Goal: Task Accomplishment & Management: Manage account settings

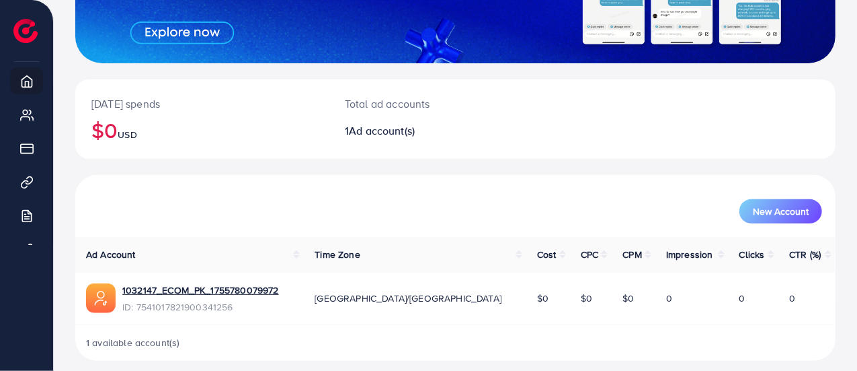
scroll to position [213, 0]
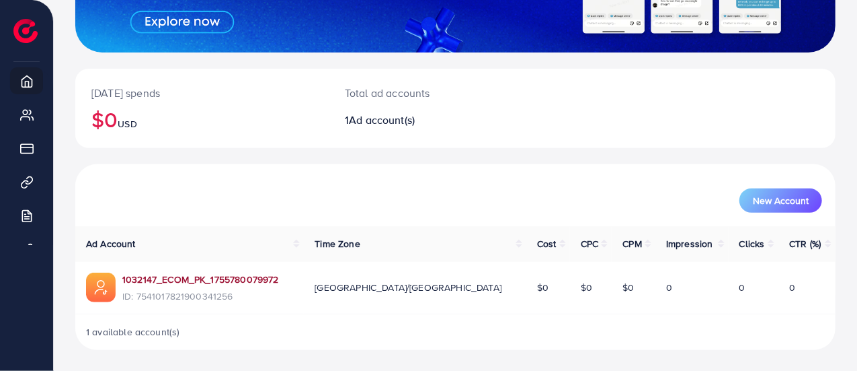
click at [174, 280] on link "1032147_ECOM_PK_1755780079972" at bounding box center [200, 278] width 157 height 13
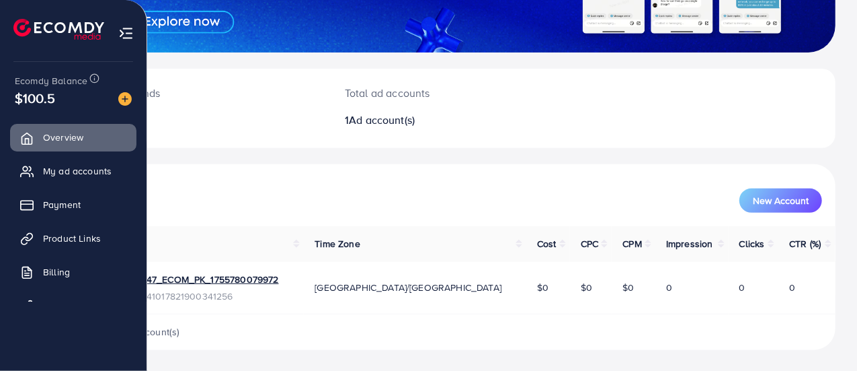
click at [50, 24] on img at bounding box center [58, 29] width 91 height 21
click at [73, 169] on span "My ad accounts" at bounding box center [80, 170] width 69 height 13
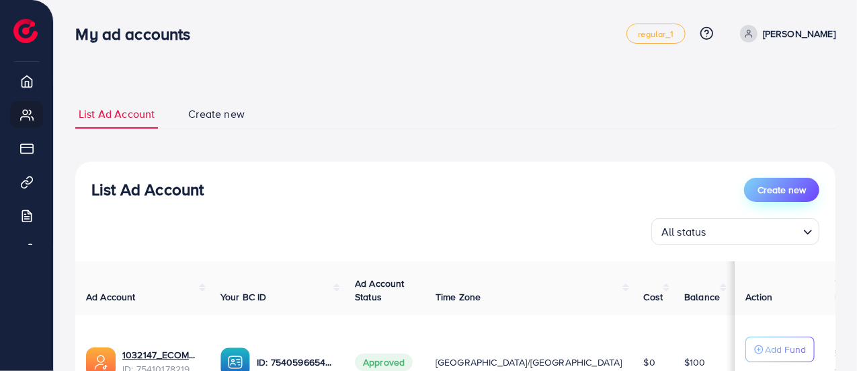
click at [766, 178] on button "Create new" at bounding box center [781, 190] width 75 height 24
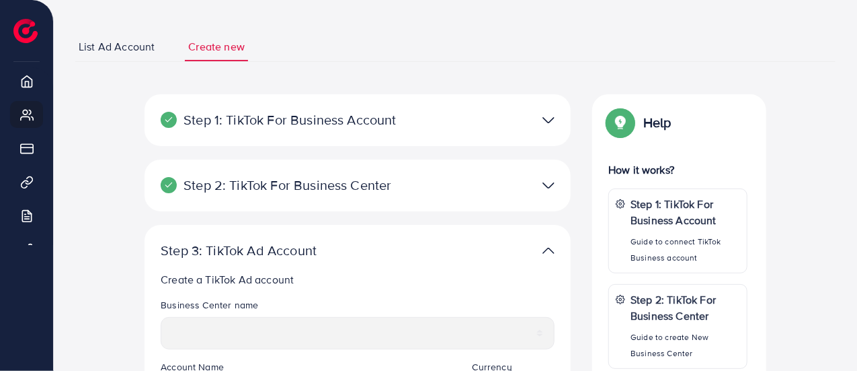
scroll to position [67, 0]
click at [315, 126] on p "Step 1: TikTok For Business Account" at bounding box center [289, 120] width 256 height 16
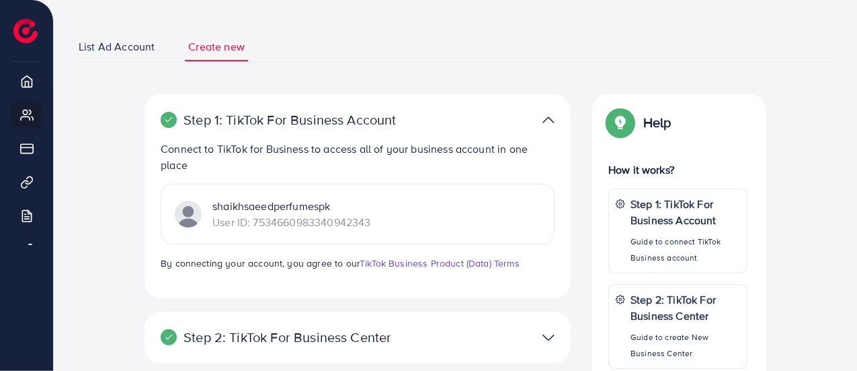
click at [315, 125] on p "Step 1: TikTok For Business Account" at bounding box center [289, 120] width 256 height 16
click at [548, 121] on img at bounding box center [549, 120] width 12 height 20
click at [547, 119] on img at bounding box center [549, 120] width 12 height 20
click at [539, 84] on div "**********" at bounding box center [455, 348] width 761 height 632
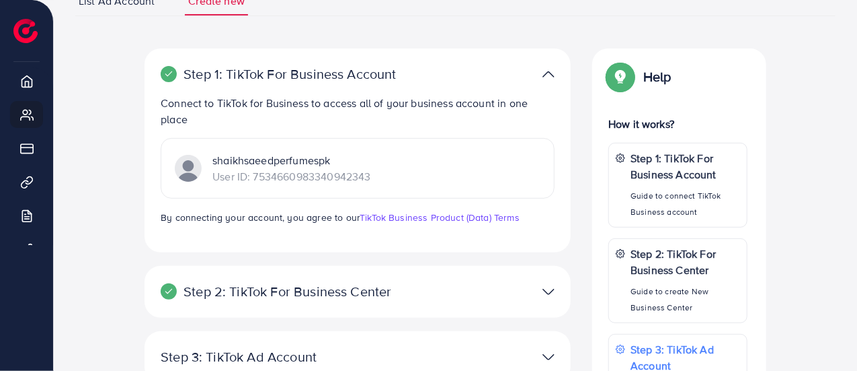
scroll to position [135, 0]
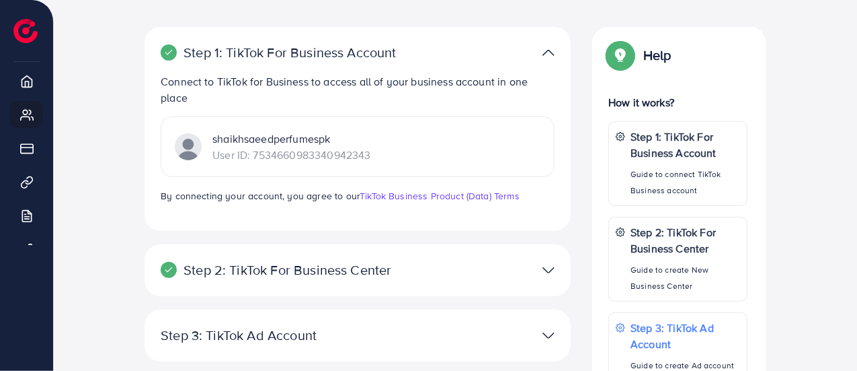
click at [315, 275] on p "Step 2: TikTok For Business Center" at bounding box center [289, 270] width 256 height 16
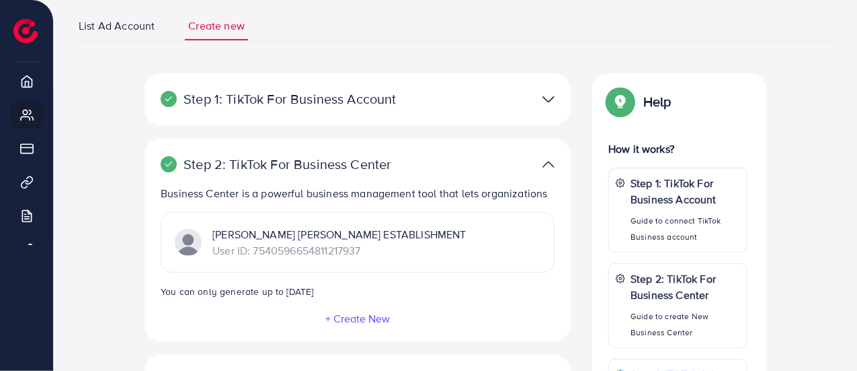
scroll to position [67, 0]
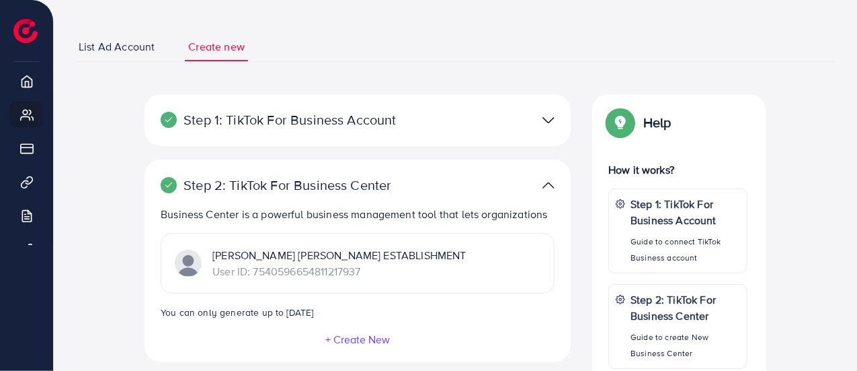
click at [368, 129] on div "Step 1: TikTok For Business Account" at bounding box center [358, 120] width 416 height 20
click at [558, 119] on div at bounding box center [496, 120] width 139 height 20
click at [546, 118] on img at bounding box center [549, 120] width 12 height 20
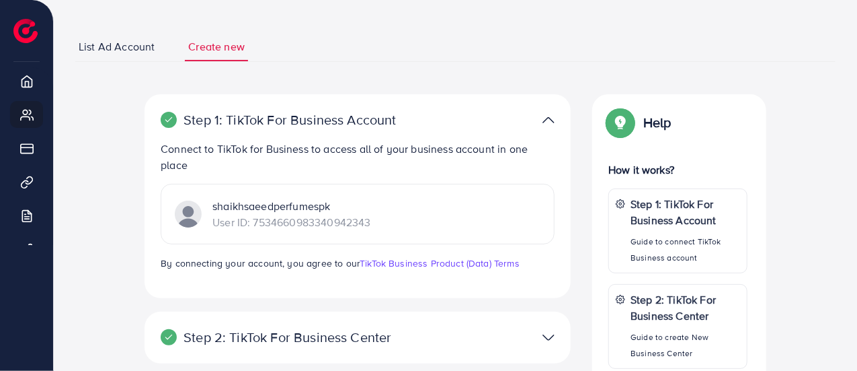
scroll to position [135, 0]
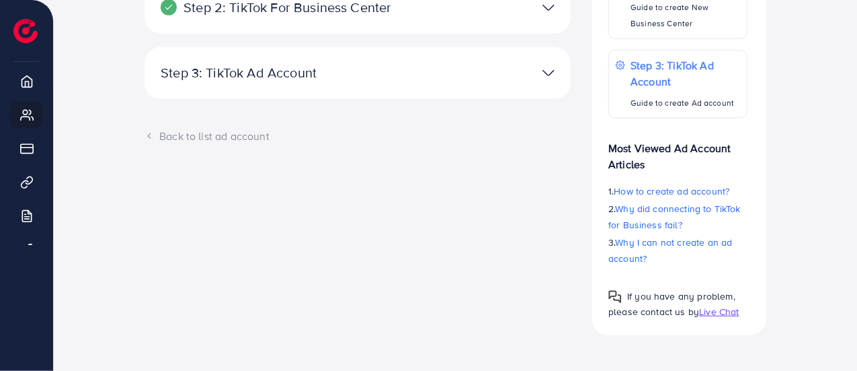
click at [373, 76] on p "Step 3: TikTok Ad Account" at bounding box center [289, 73] width 256 height 16
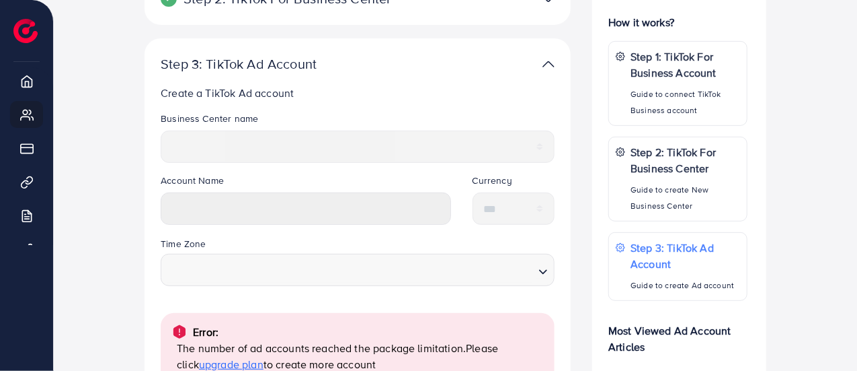
scroll to position [245, 0]
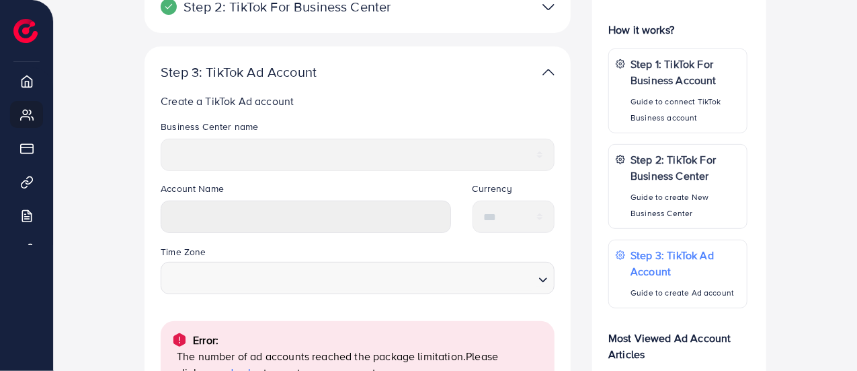
click at [222, 238] on div "Account Name" at bounding box center [306, 213] width 312 height 62
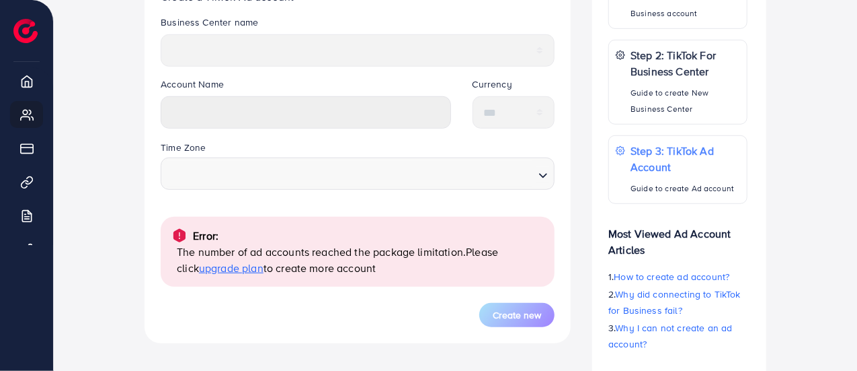
scroll to position [370, 0]
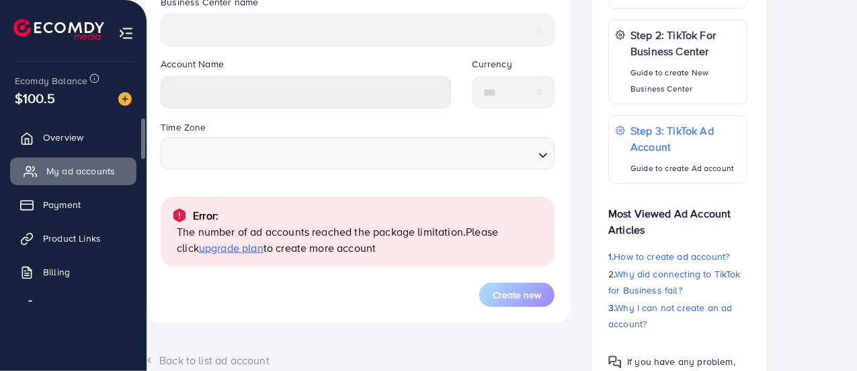
click at [73, 166] on span "My ad accounts" at bounding box center [80, 170] width 69 height 13
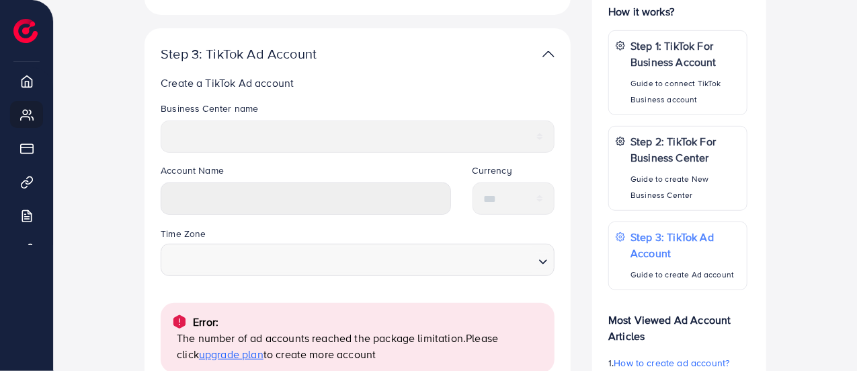
scroll to position [269, 0]
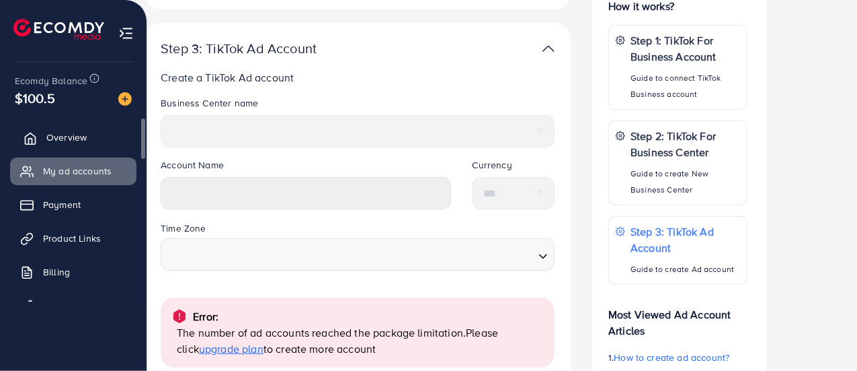
click at [28, 137] on icon at bounding box center [30, 138] width 13 height 13
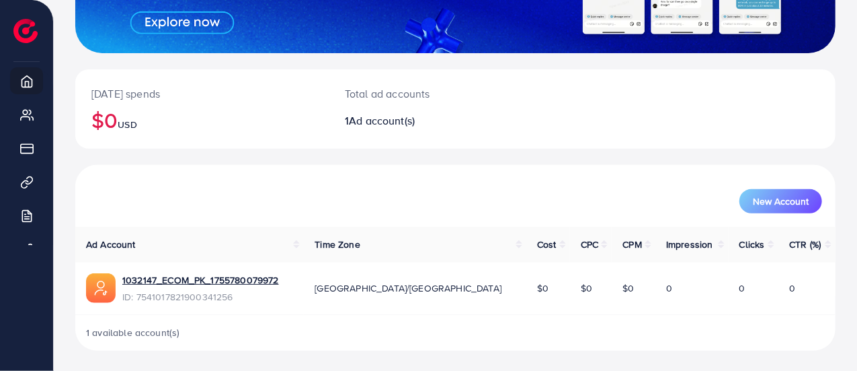
scroll to position [213, 0]
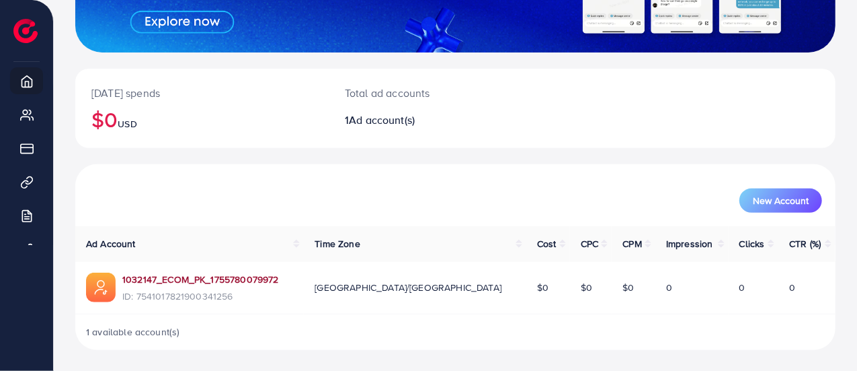
click at [175, 278] on link "1032147_ECOM_PK_1755780079972" at bounding box center [200, 278] width 157 height 13
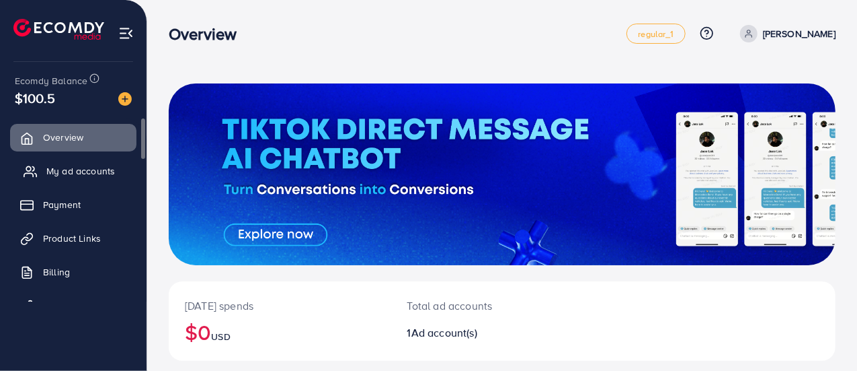
click at [68, 172] on span "My ad accounts" at bounding box center [80, 170] width 69 height 13
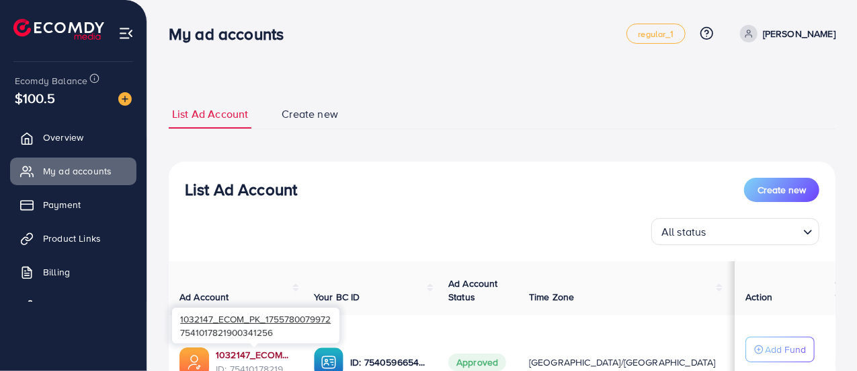
click at [230, 353] on link "1032147_ECOM_PK_1755780079972" at bounding box center [254, 354] width 77 height 13
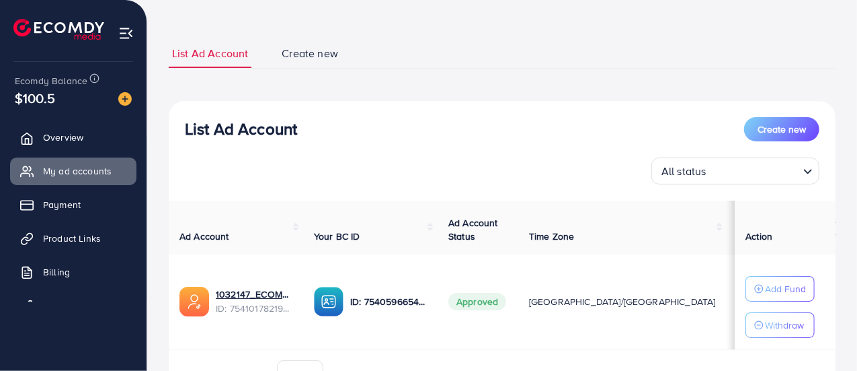
scroll to position [135, 0]
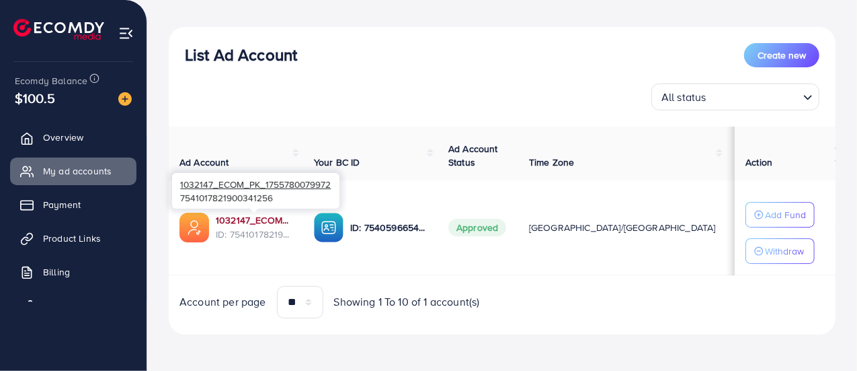
click at [238, 223] on link "1032147_ECOM_PK_1755780079972" at bounding box center [254, 219] width 77 height 13
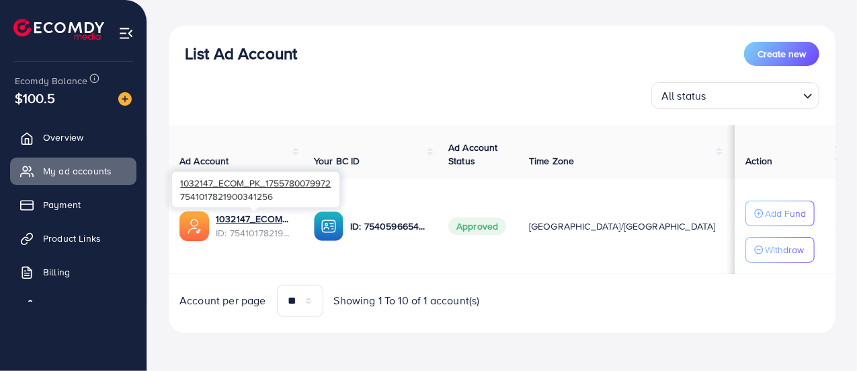
click at [261, 209] on div "1032147_ECOM_PK_1755780079972 7541017821900341256" at bounding box center [255, 189] width 167 height 44
click at [260, 218] on link "1032147_ECOM_PK_1755780079972" at bounding box center [254, 218] width 77 height 13
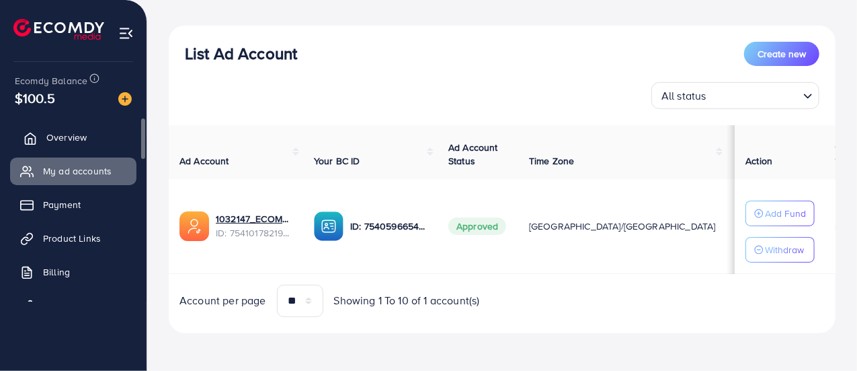
click at [50, 134] on span "Overview" at bounding box center [66, 136] width 40 height 13
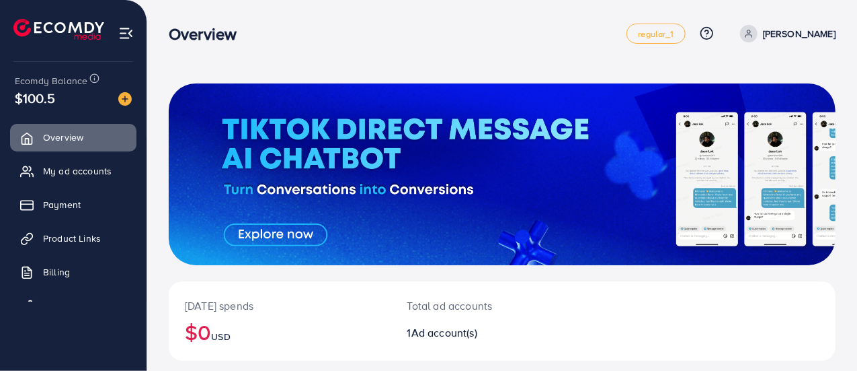
click at [792, 41] on p "[PERSON_NAME]" at bounding box center [799, 34] width 73 height 16
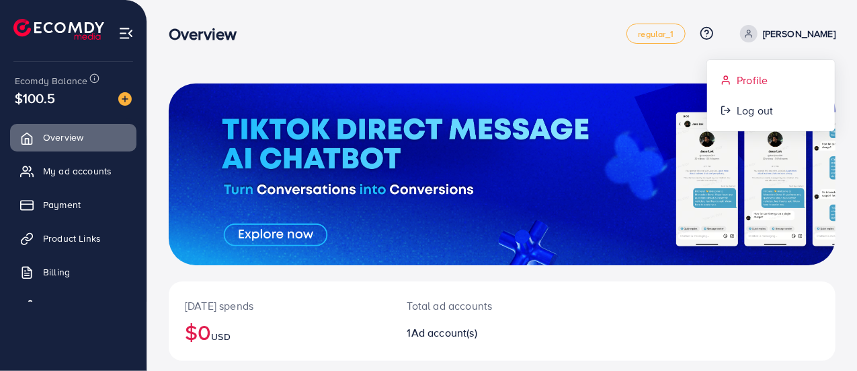
click at [738, 83] on span "Profile" at bounding box center [752, 80] width 31 height 16
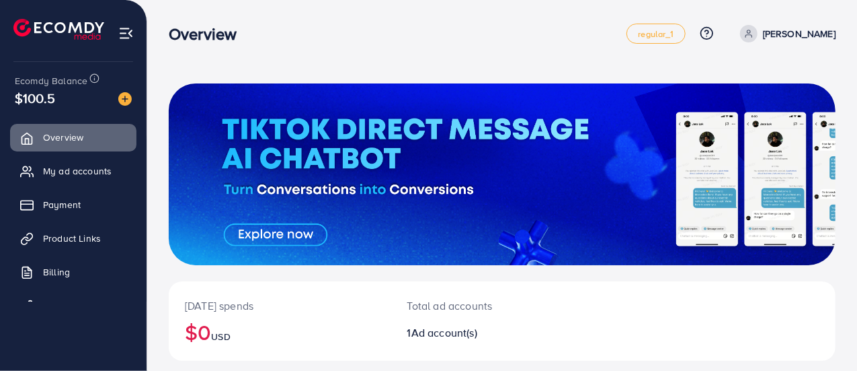
select select "**********"
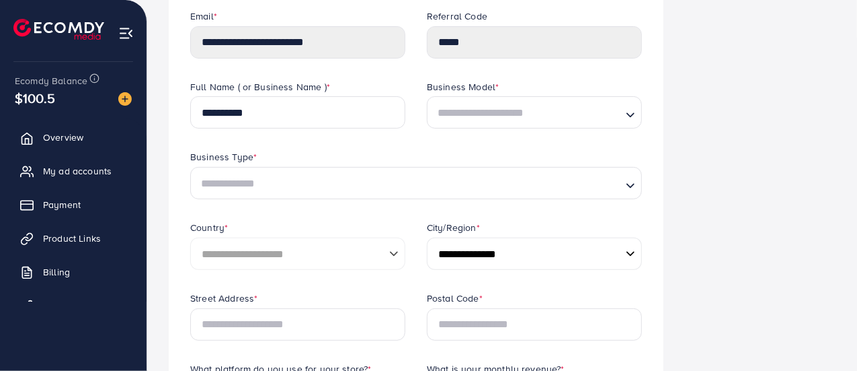
scroll to position [135, 0]
click at [491, 104] on input "Search for option" at bounding box center [527, 112] width 188 height 21
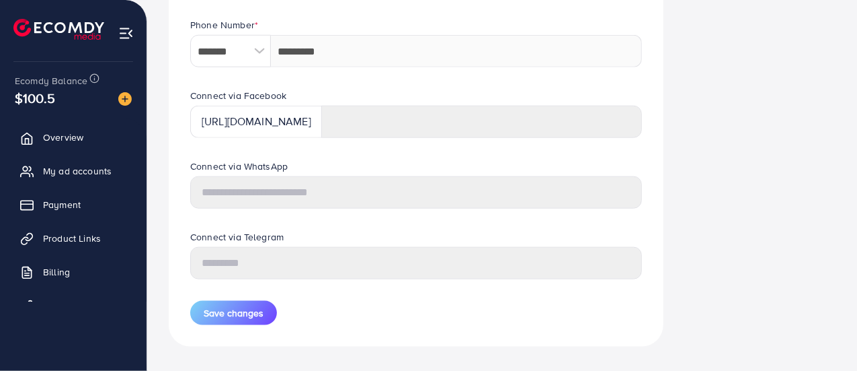
scroll to position [691, 0]
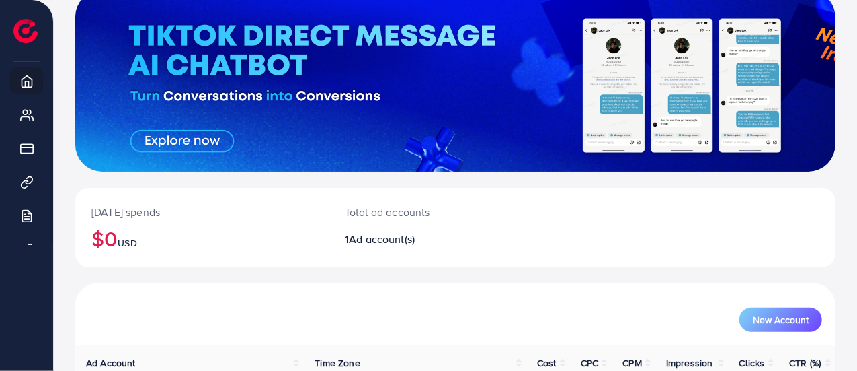
scroll to position [202, 0]
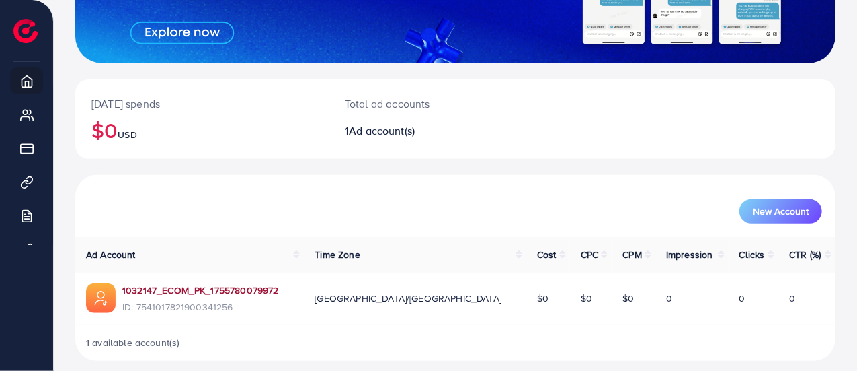
click at [186, 289] on link "1032147_ECOM_PK_1755780079972" at bounding box center [200, 289] width 157 height 13
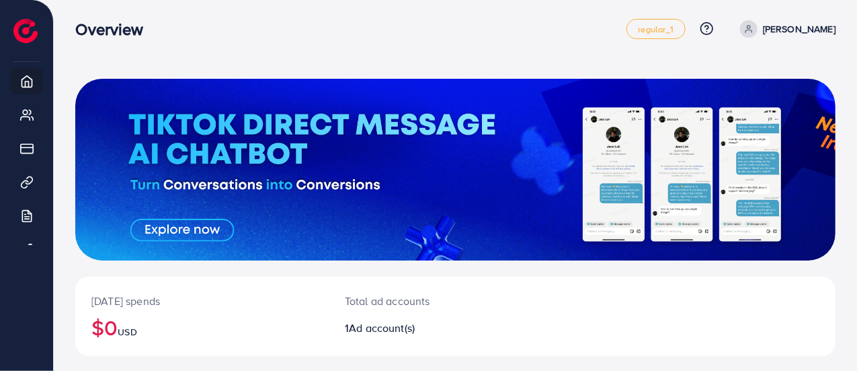
scroll to position [0, 0]
